Goal: Task Accomplishment & Management: Use online tool/utility

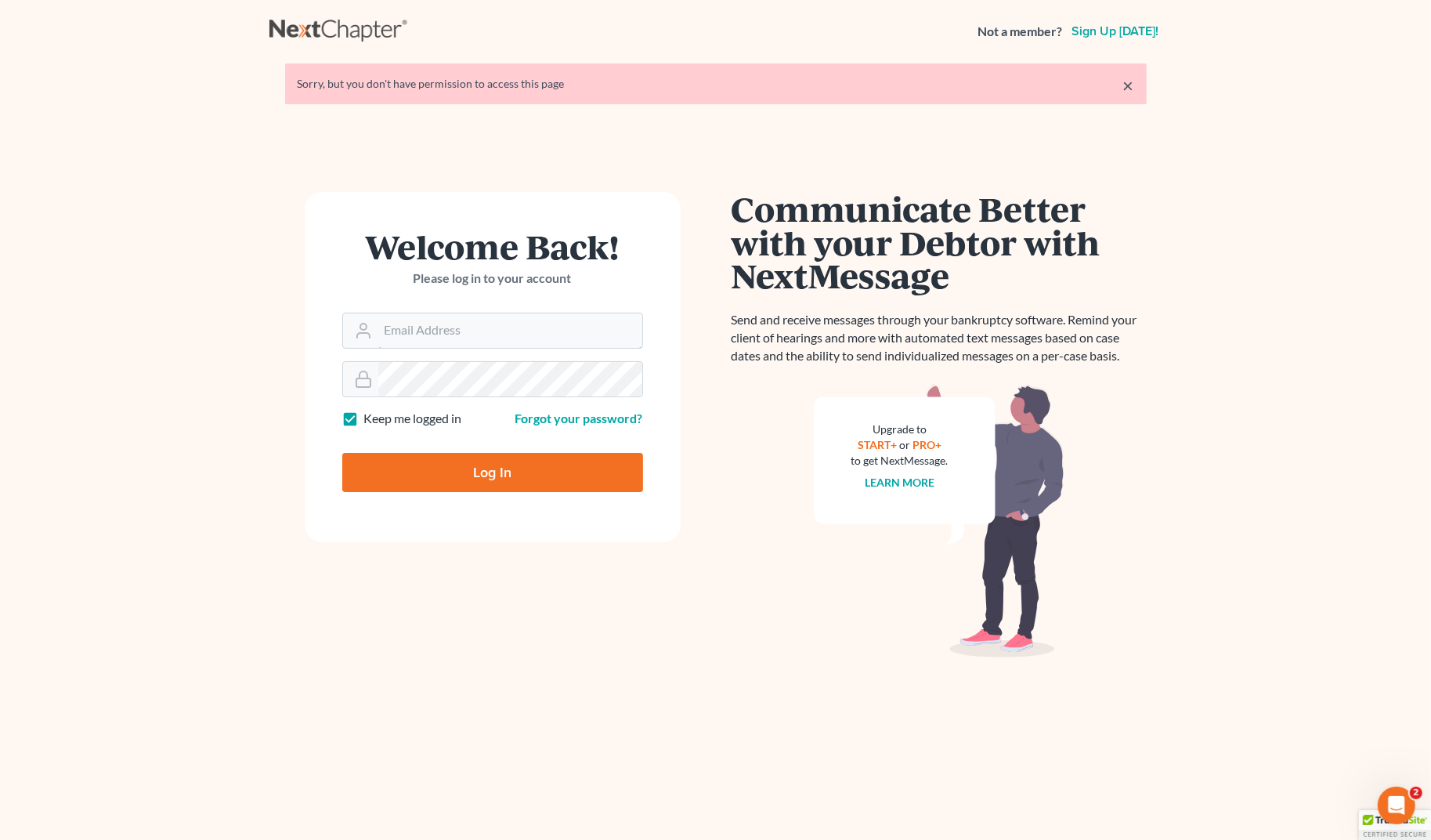
type input "[EMAIL_ADDRESS][DOMAIN_NAME]"
click at [490, 459] on input "Log In" at bounding box center [493, 472] width 301 height 39
type input "Thinking..."
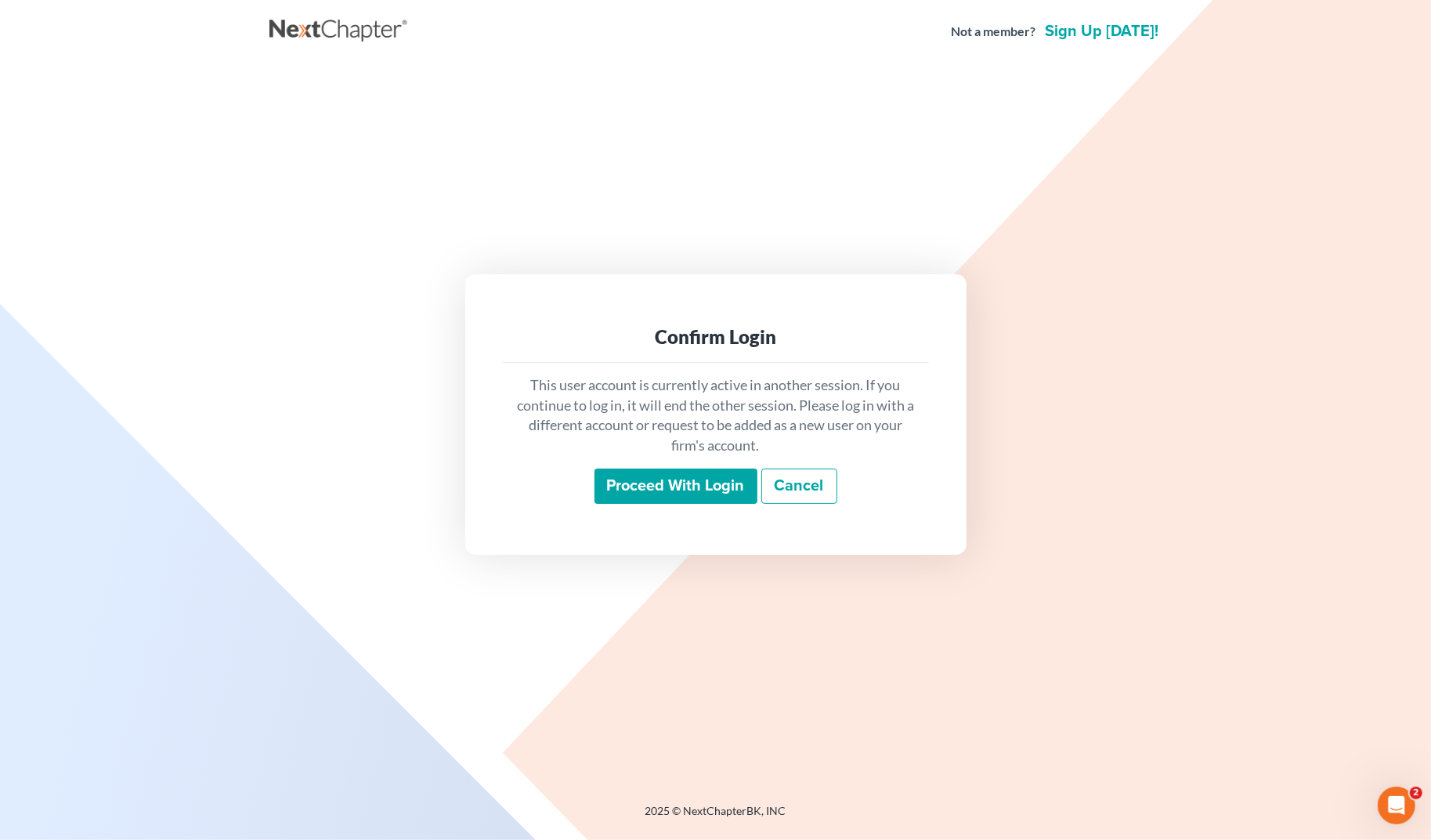
click at [688, 488] on input "Proceed with login" at bounding box center [676, 486] width 163 height 36
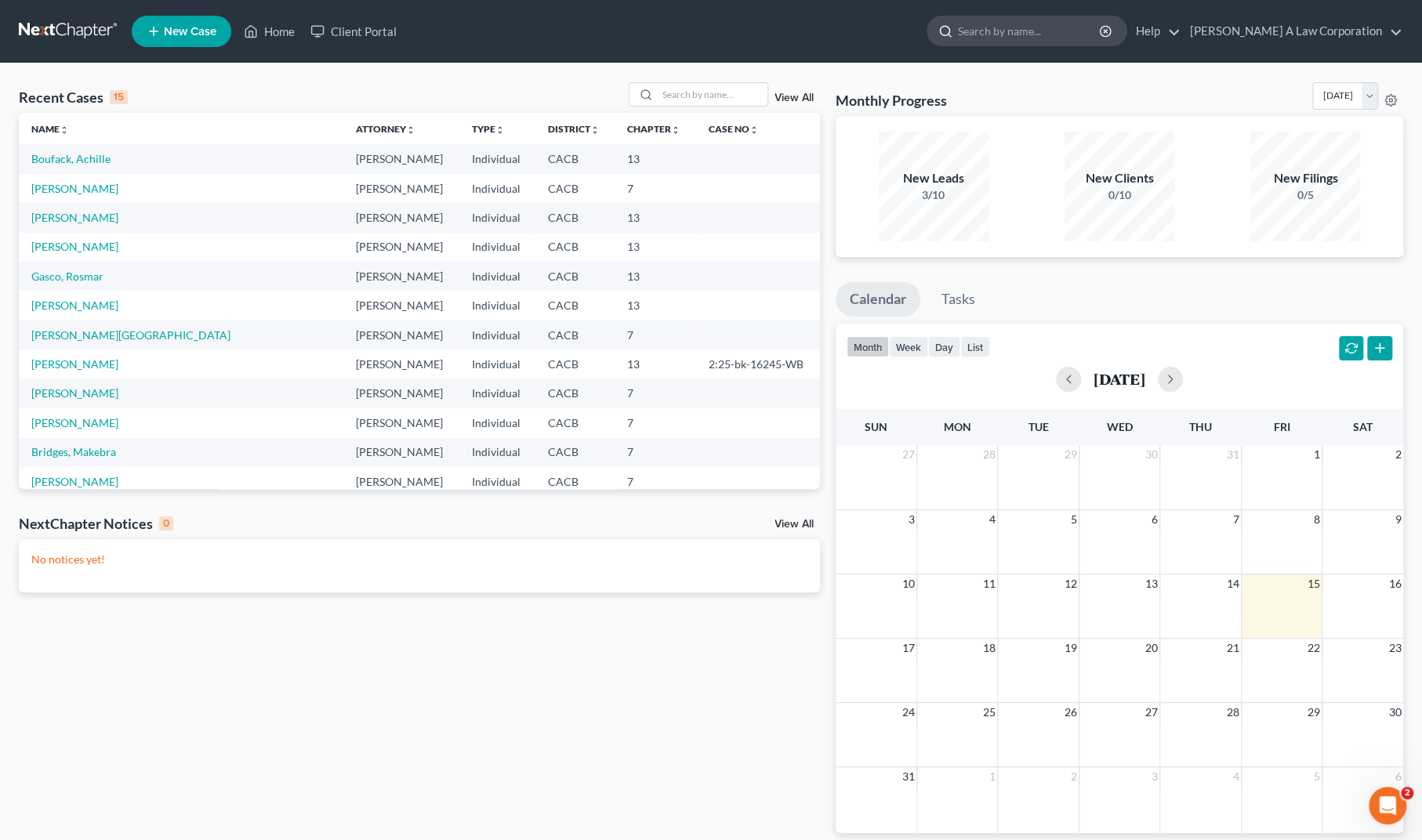
click at [1003, 30] on input "search" at bounding box center [1029, 30] width 144 height 29
type input "[PERSON_NAME]"
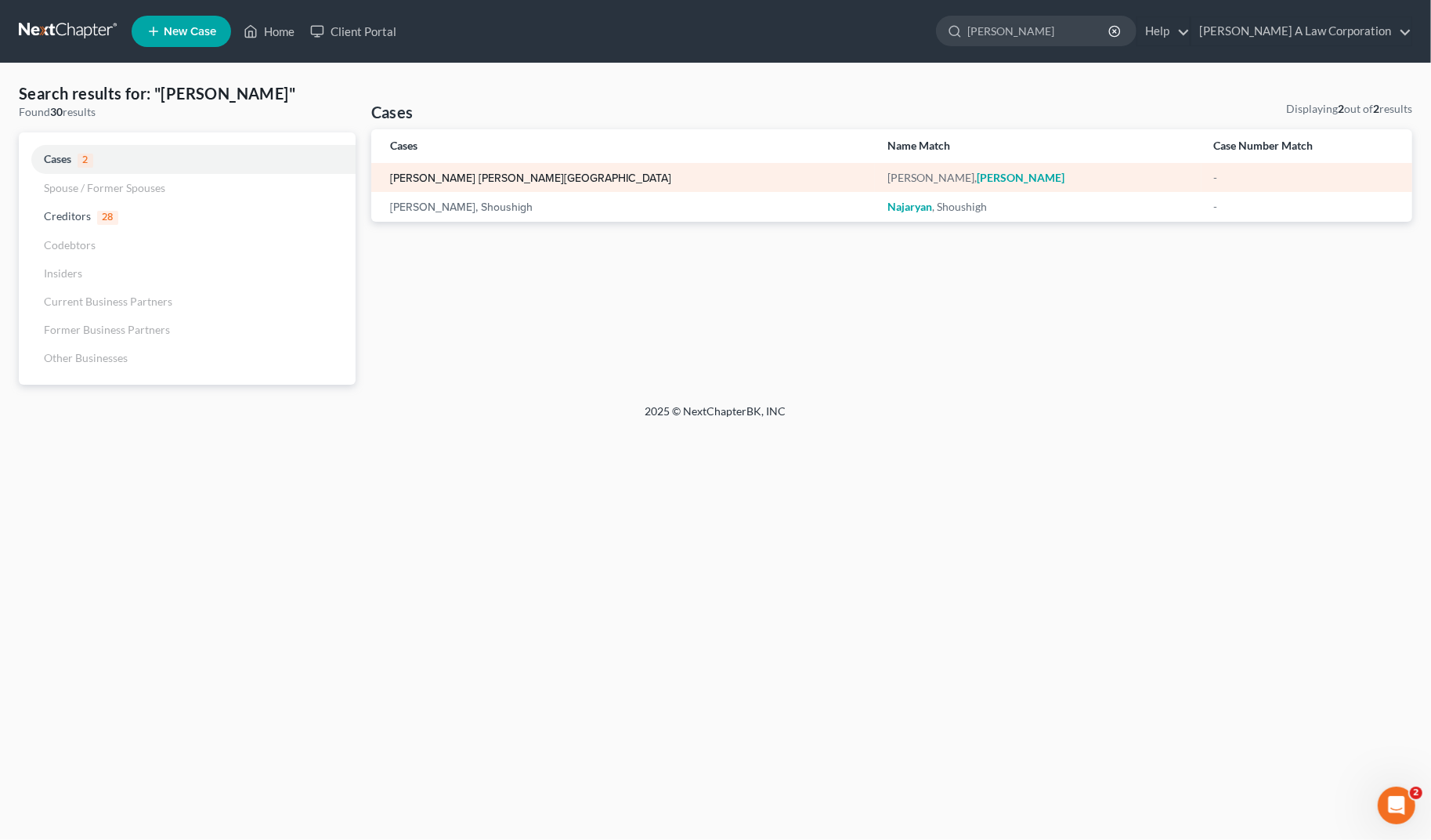
click at [438, 179] on link "[PERSON_NAME] [PERSON_NAME][GEOGRAPHIC_DATA]" at bounding box center [530, 178] width 281 height 11
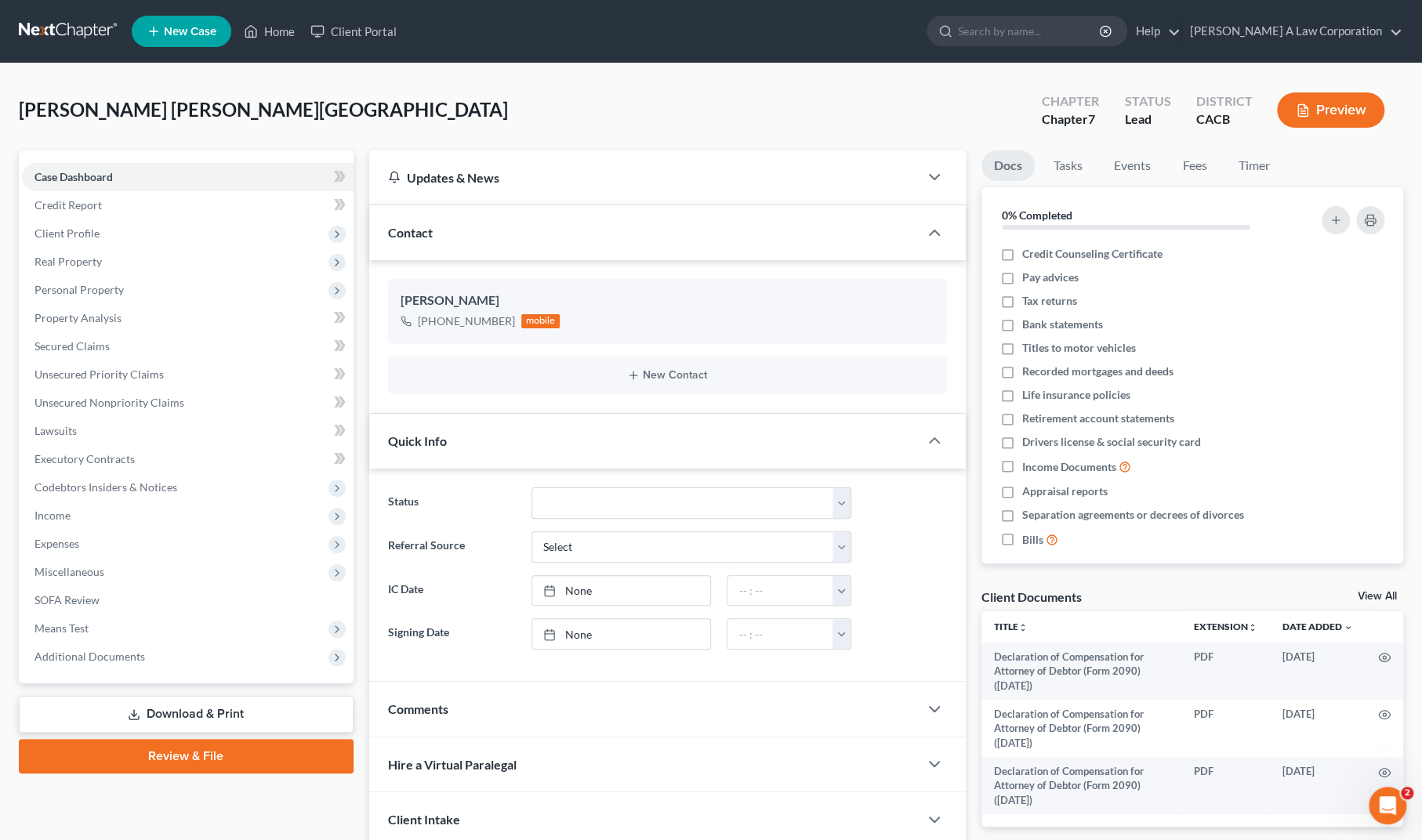
click at [200, 707] on link "Download & Print" at bounding box center [186, 714] width 334 height 37
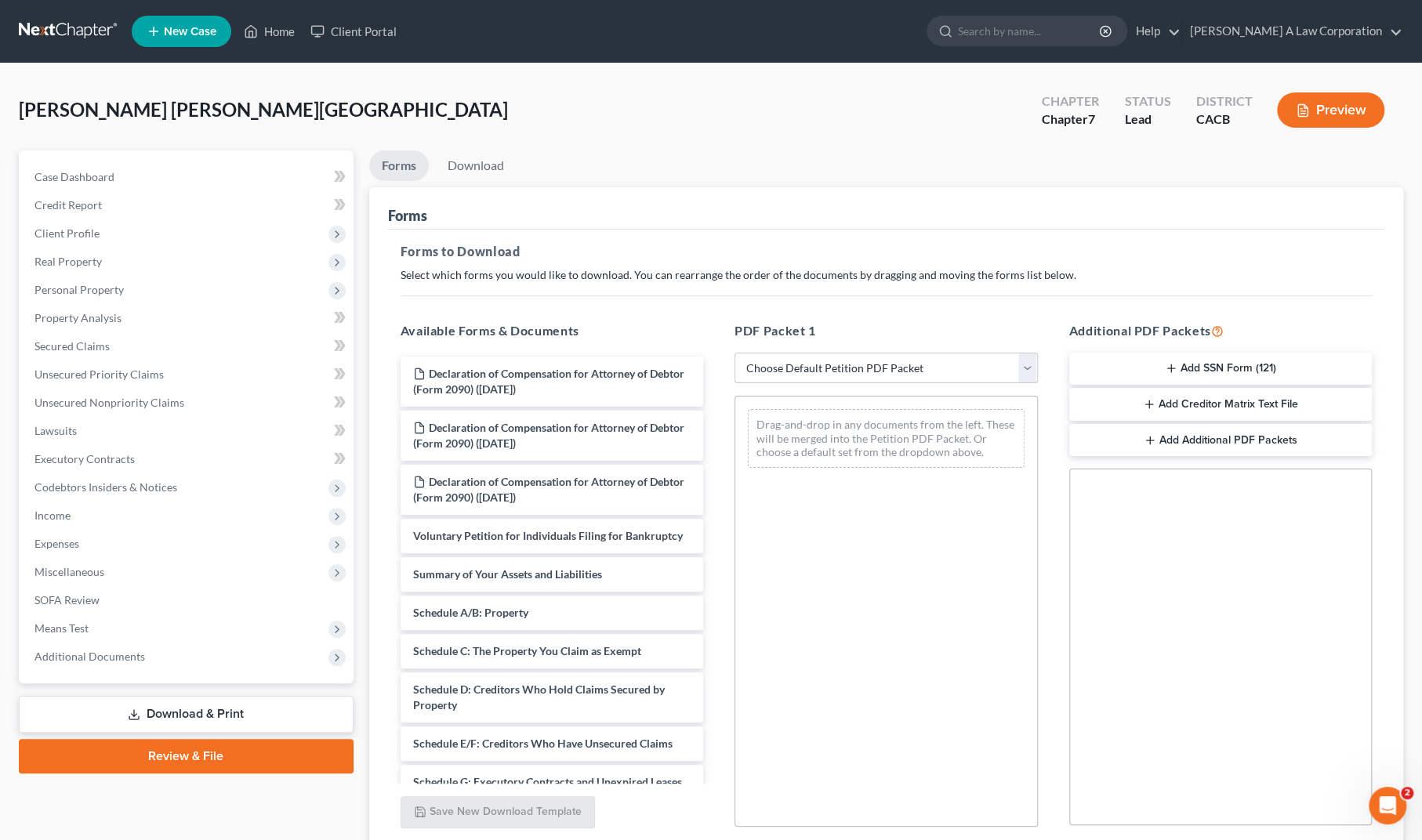
click at [998, 170] on ul "Forms Download" at bounding box center [887, 168] width 1035 height 37
drag, startPoint x: 229, startPoint y: 117, endPoint x: 14, endPoint y: 109, distance: 215.1
click at [14, 109] on div "[PERSON_NAME] [PERSON_NAME] Upgraded Chapter Chapter 7 Status Lead District CAC…" at bounding box center [711, 501] width 1422 height 876
copy span "[PERSON_NAME] [PERSON_NAME][GEOGRAPHIC_DATA]"
drag, startPoint x: 596, startPoint y: 187, endPoint x: 581, endPoint y: 179, distance: 17.0
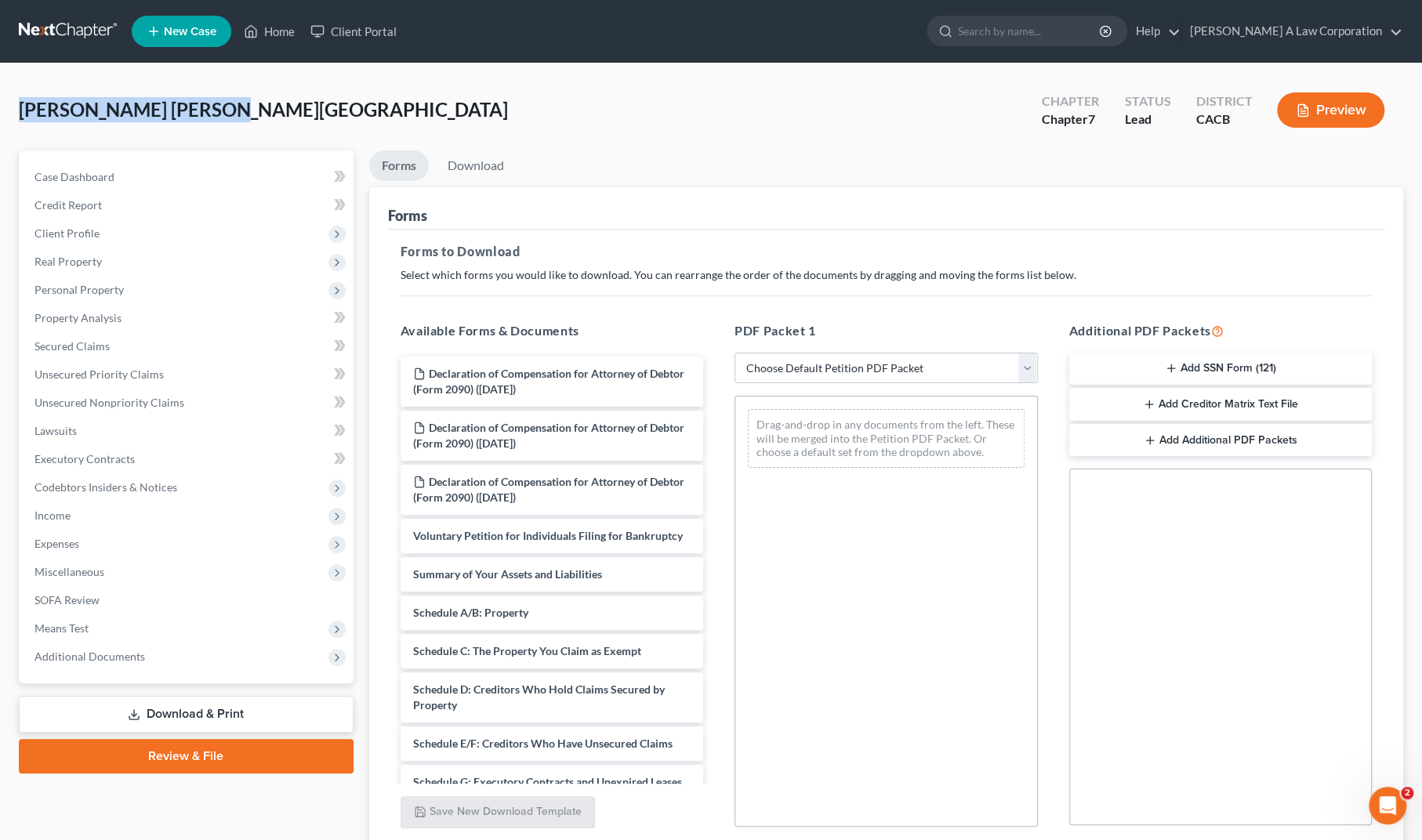
click at [596, 187] on div "Forms" at bounding box center [887, 208] width 997 height 42
